Goal: Transaction & Acquisition: Obtain resource

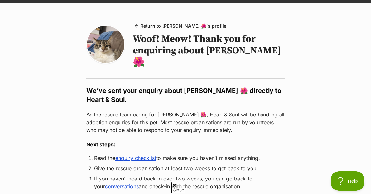
scroll to position [40, 0]
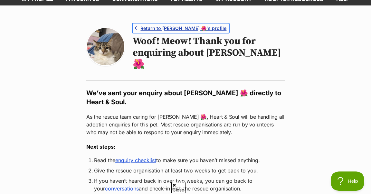
click at [192, 28] on span "Return to Louella 🌺's profile" at bounding box center [184, 28] width 86 height 7
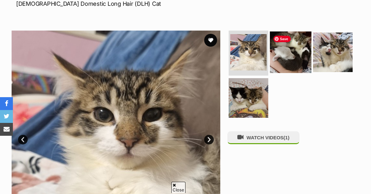
click at [298, 55] on img at bounding box center [291, 53] width 42 height 42
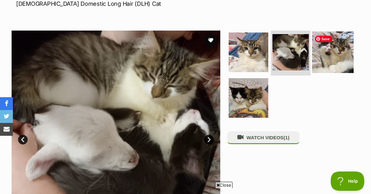
click at [344, 54] on img at bounding box center [333, 53] width 42 height 42
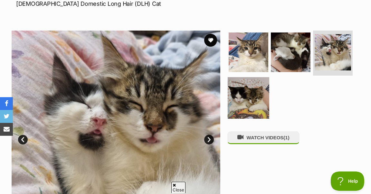
click at [249, 105] on img at bounding box center [249, 98] width 42 height 42
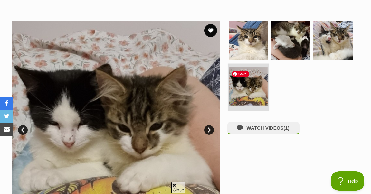
scroll to position [116, 0]
